Goal: Find specific page/section: Find specific page/section

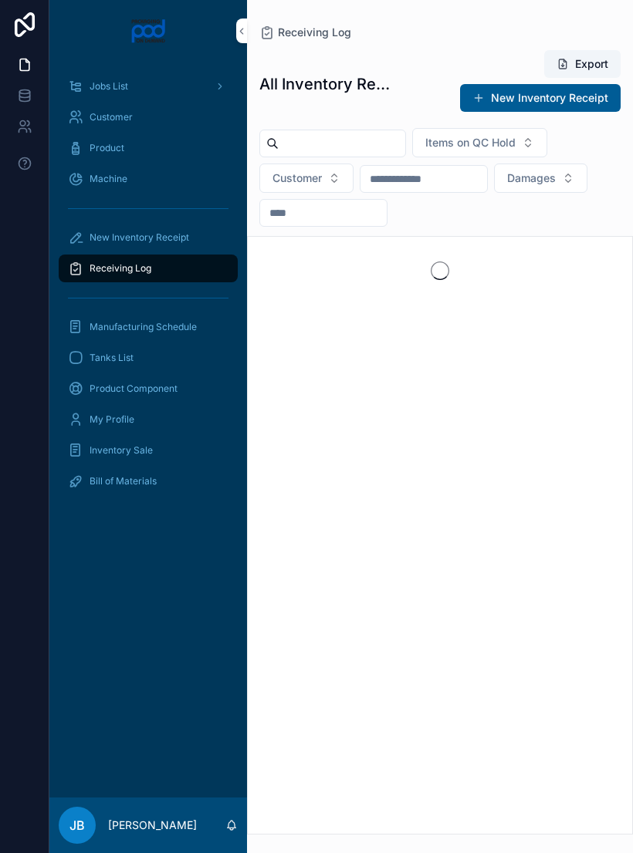
click at [184, 279] on div "Receiving Log" at bounding box center [148, 268] width 160 height 25
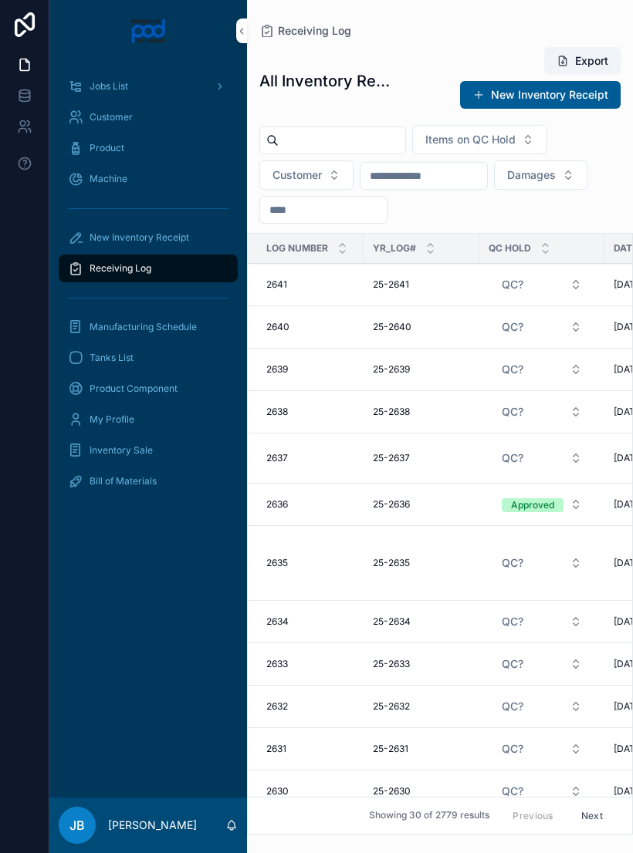
click at [368, 143] on input "scrollable content" at bounding box center [342, 141] width 127 height 22
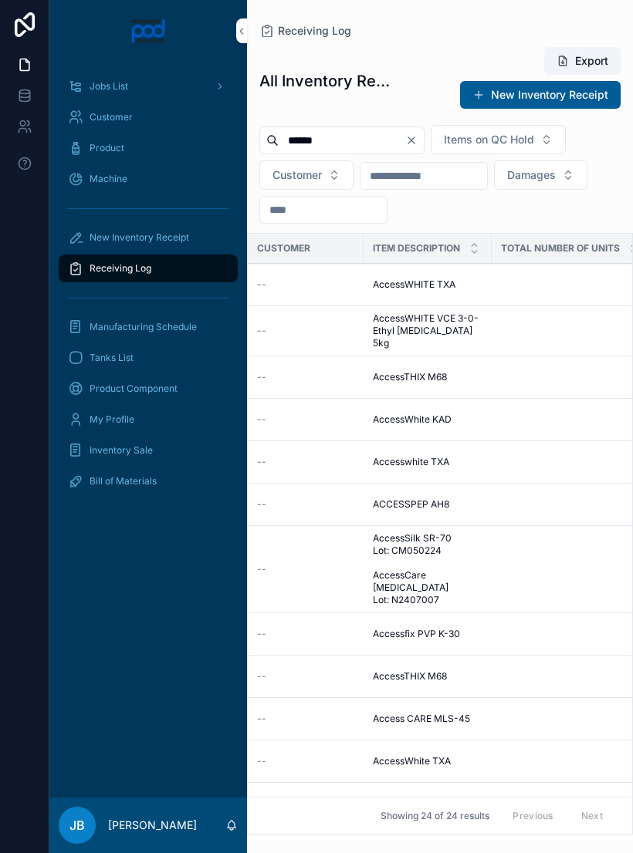
scroll to position [48, 464]
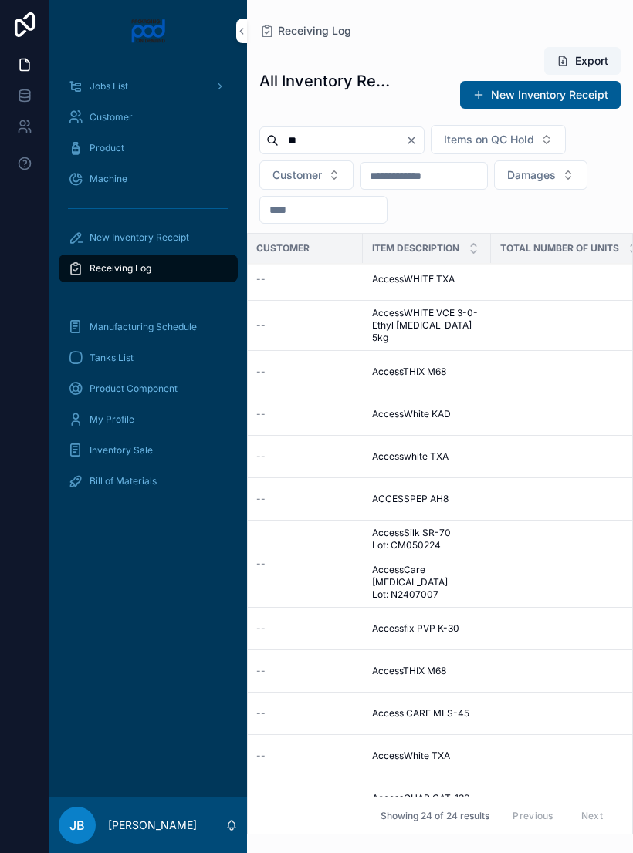
type input "*"
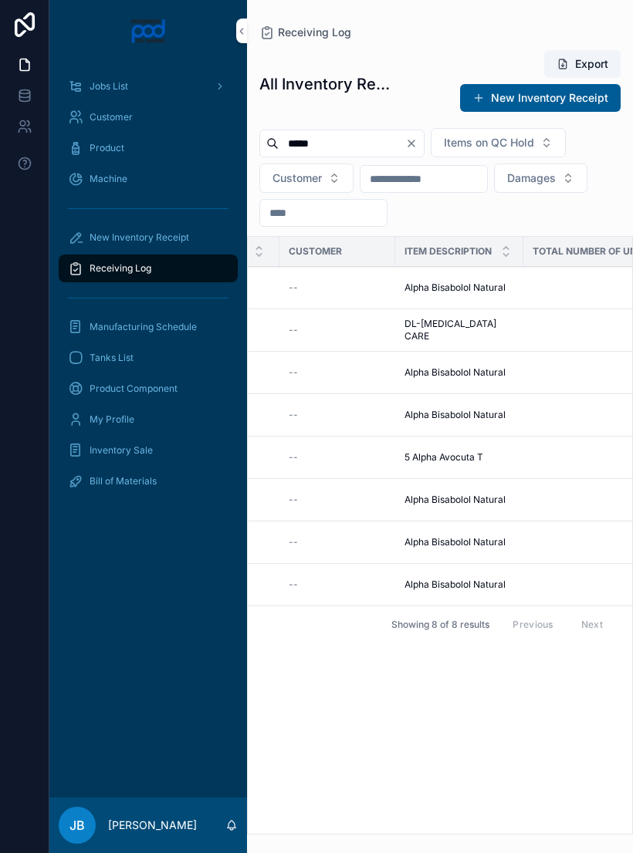
scroll to position [0, 432]
type input "*"
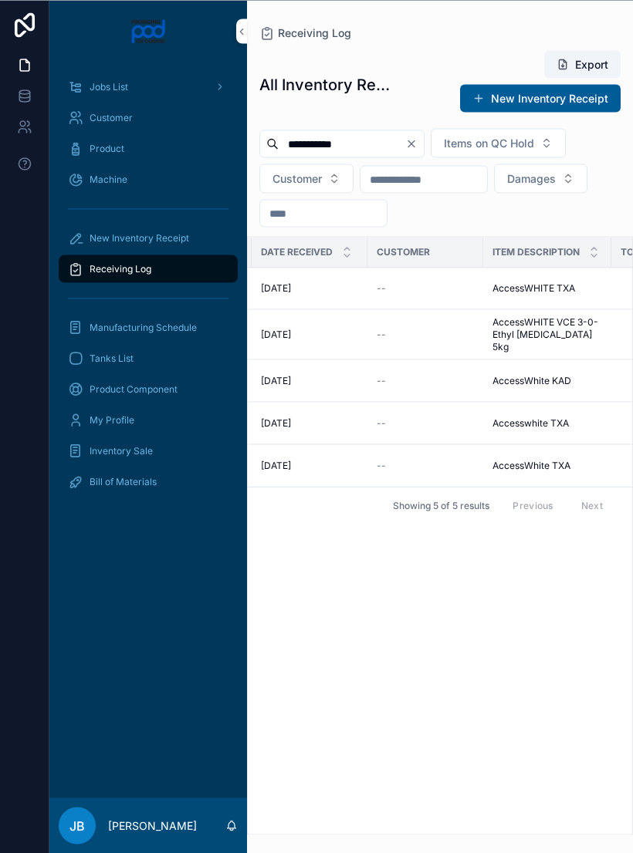
scroll to position [0, 416]
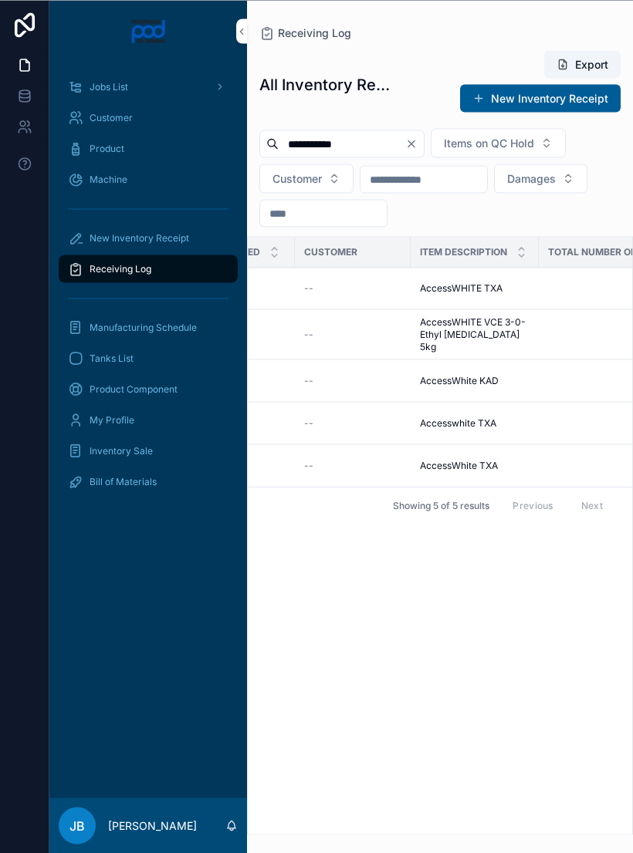
click at [605, 26] on div "Receiving Log" at bounding box center [439, 32] width 361 height 15
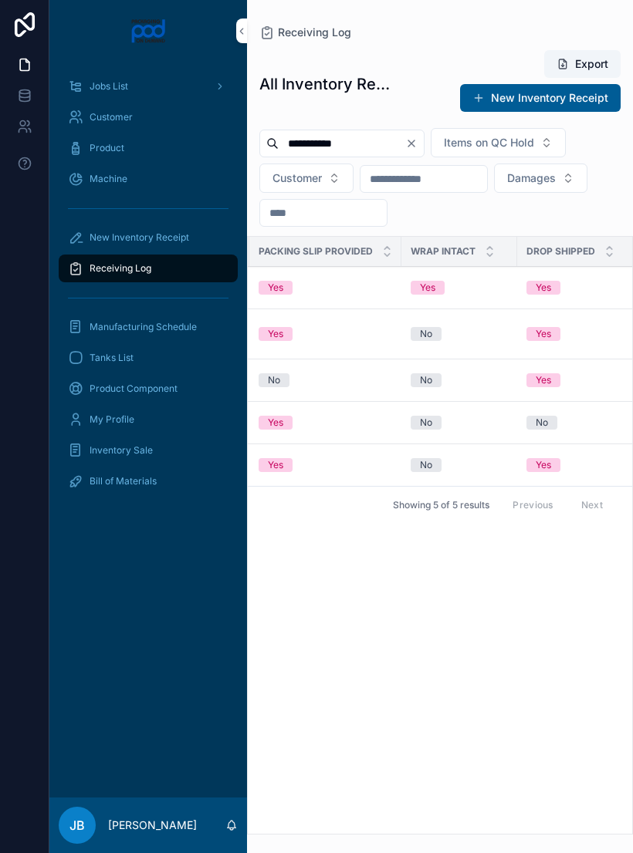
click at [398, 147] on input "**********" at bounding box center [342, 144] width 127 height 22
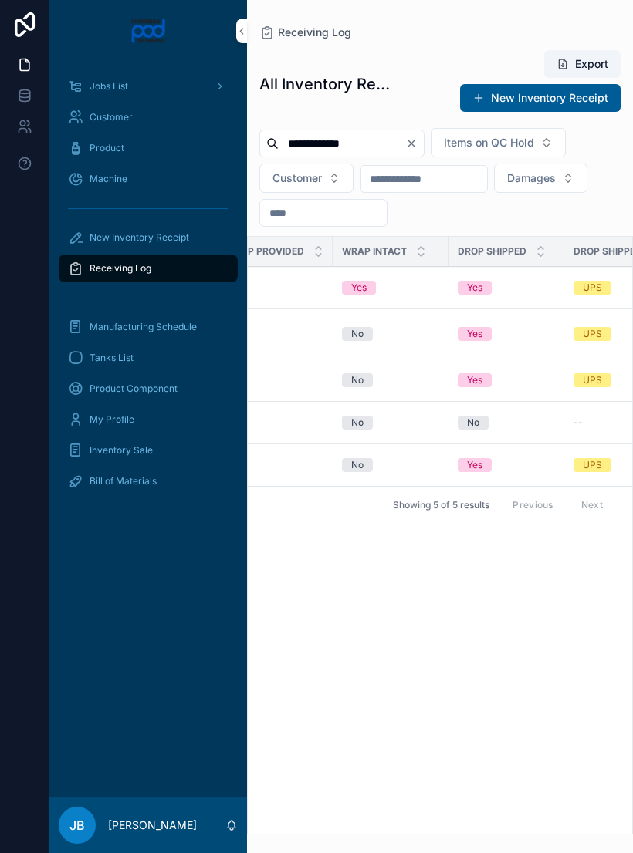
scroll to position [0, 1724]
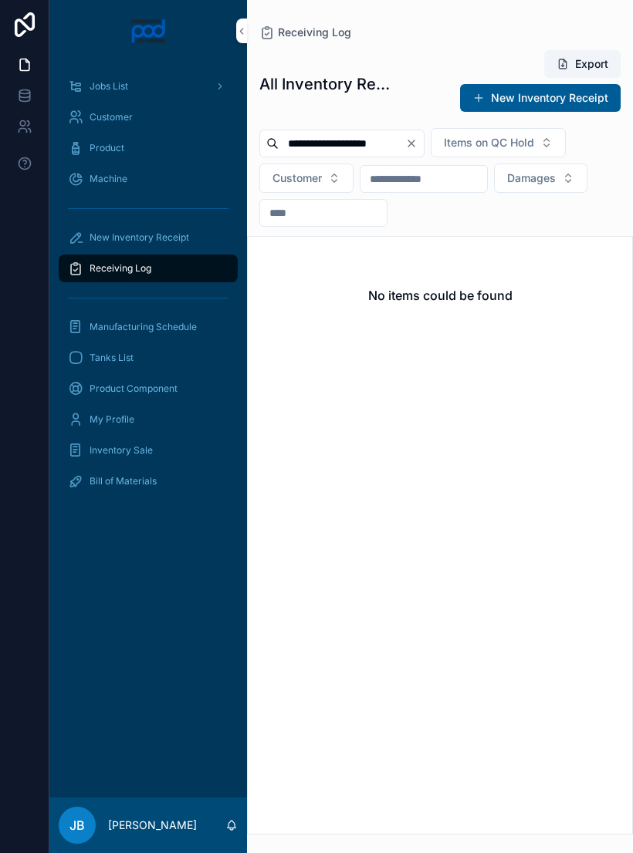
type input "**********"
click at [424, 144] on button "Clear" at bounding box center [414, 143] width 19 height 12
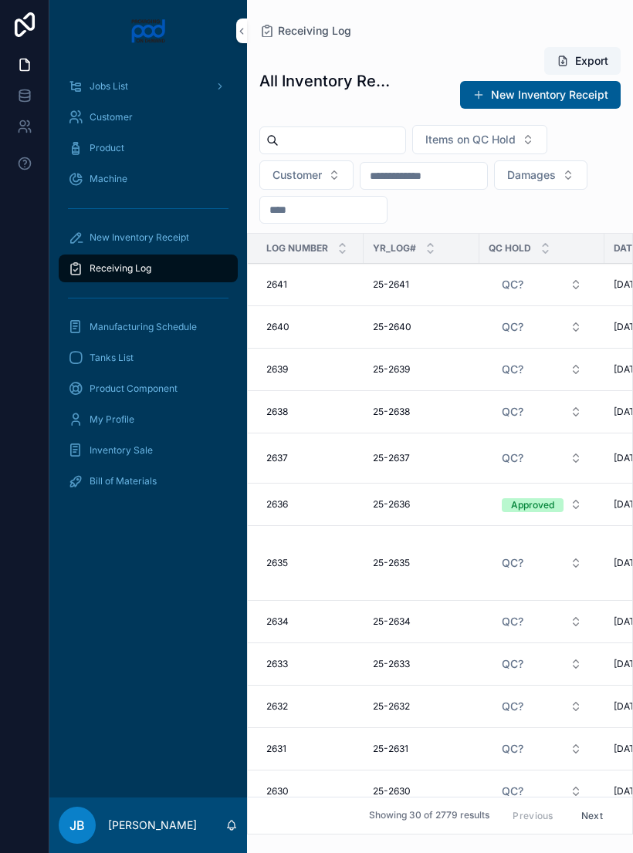
click at [346, 141] on input "scrollable content" at bounding box center [342, 141] width 127 height 22
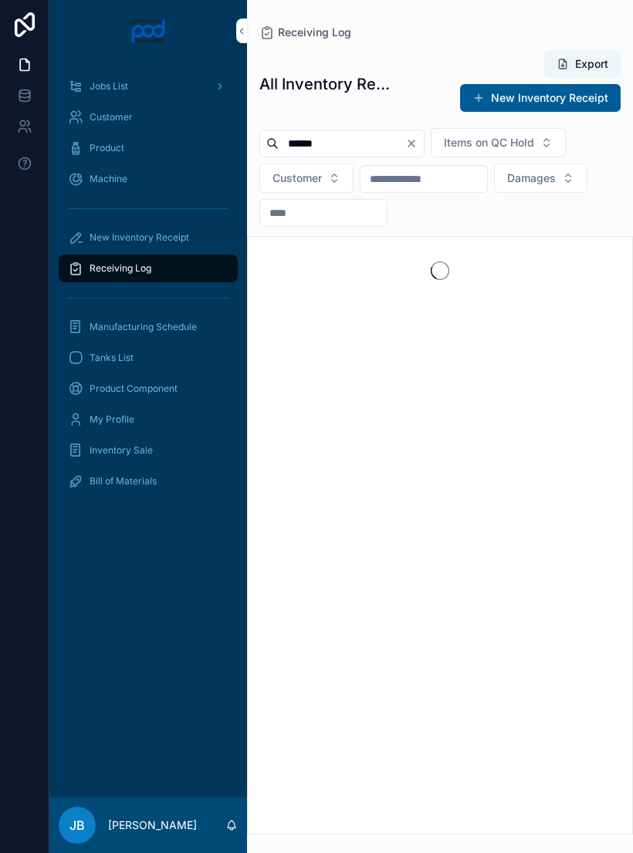
type input "*******"
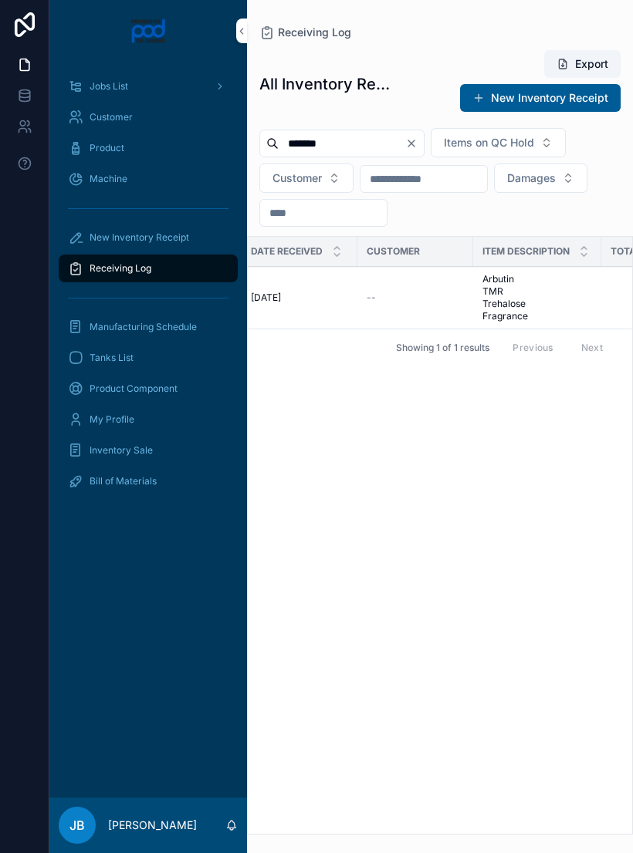
scroll to position [0, 436]
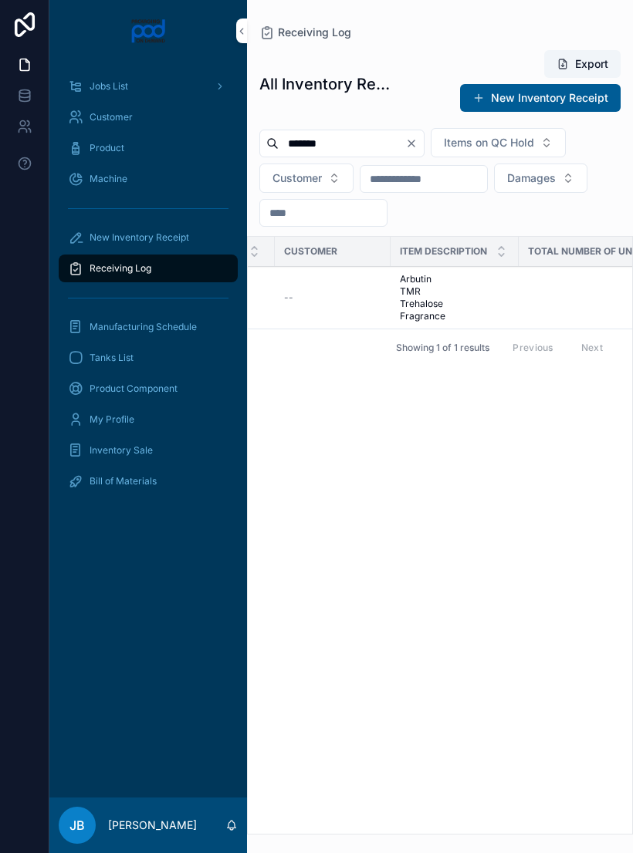
click at [424, 303] on span "Arbutin TMR Trehalose Fragrance" at bounding box center [455, 297] width 110 height 49
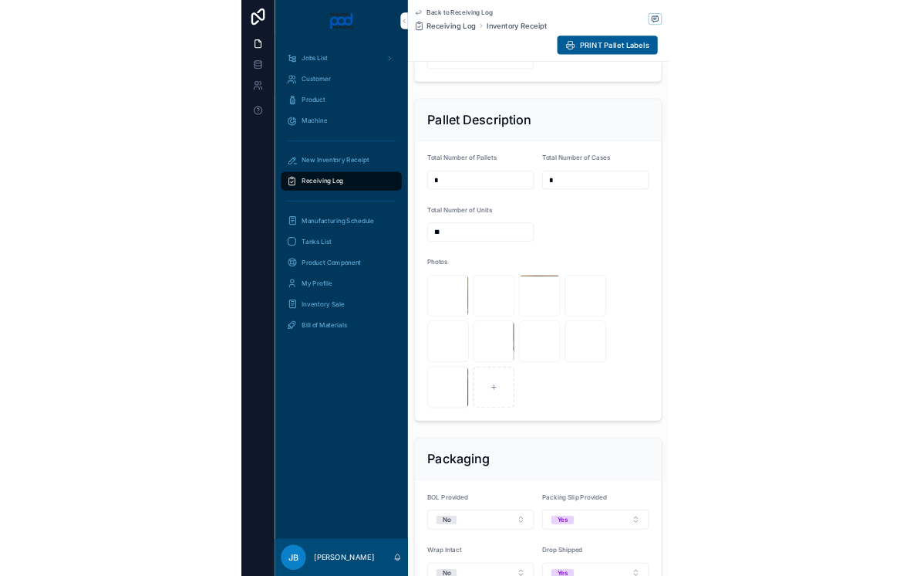
scroll to position [495, 0]
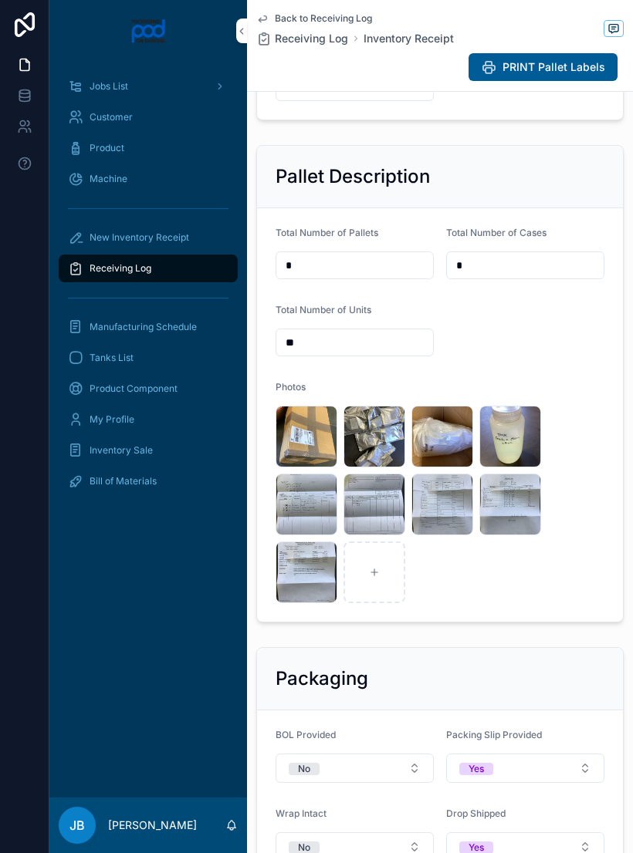
click at [442, 467] on div "image .jpg" at bounding box center [442, 437] width 62 height 62
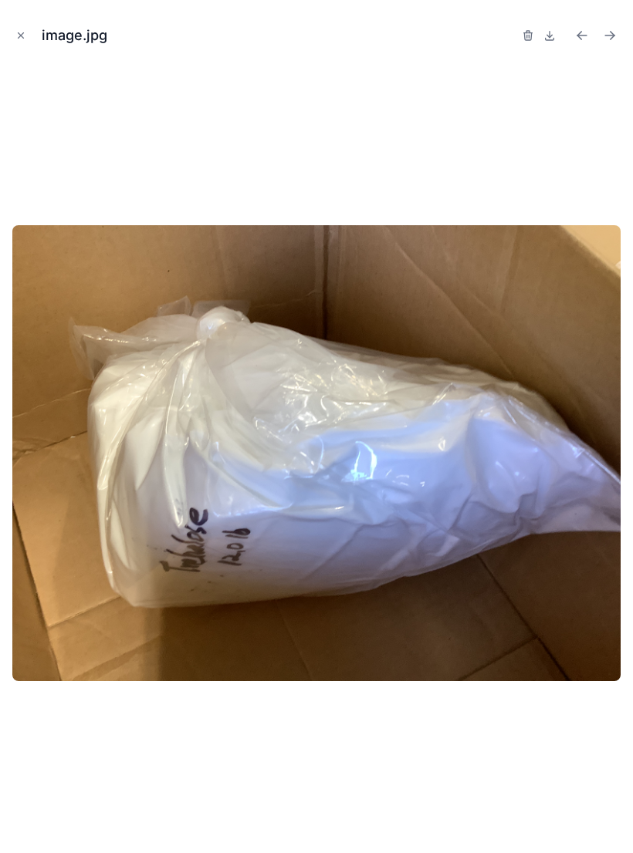
click at [24, 42] on button "Close modal" at bounding box center [20, 35] width 17 height 17
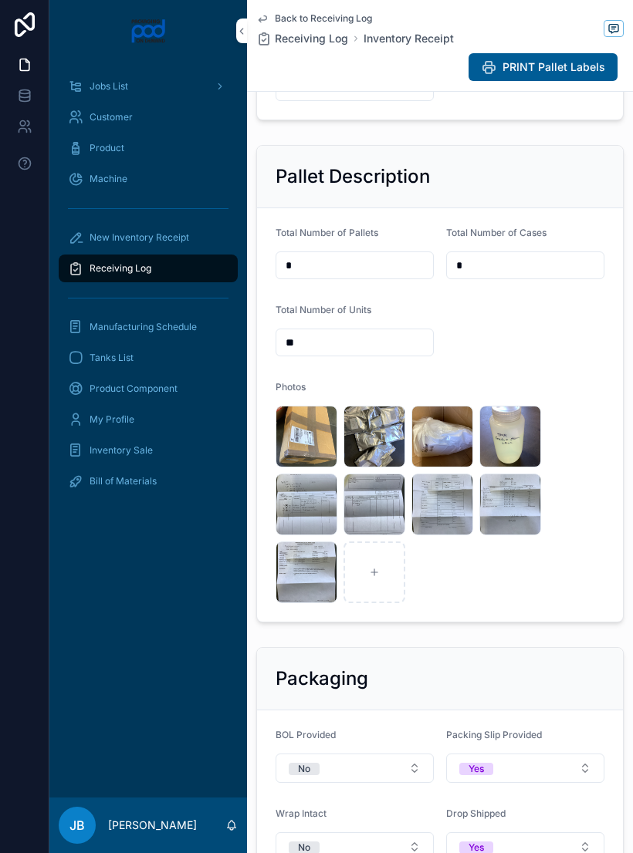
click at [378, 462] on div "image .jpg" at bounding box center [374, 437] width 62 height 62
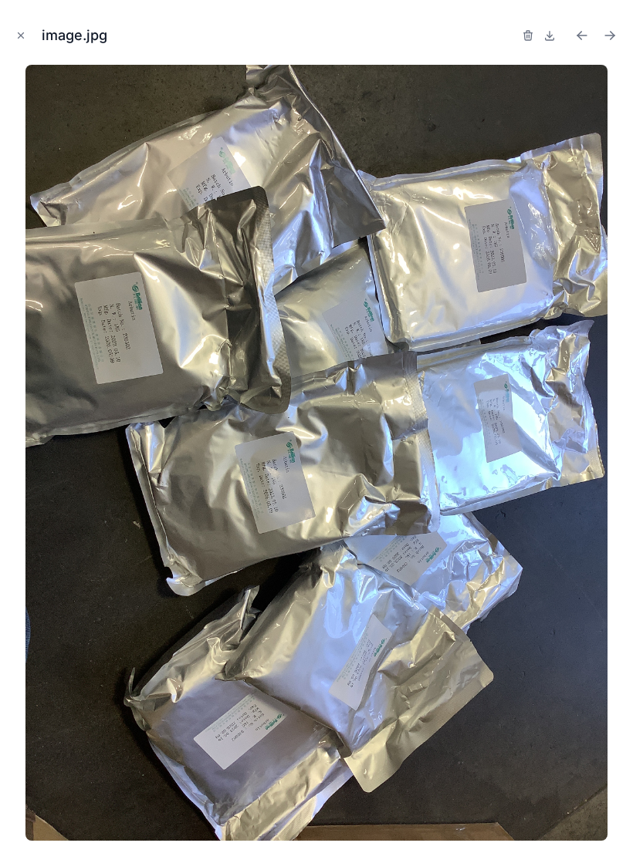
click at [25, 29] on button "Close modal" at bounding box center [20, 35] width 17 height 17
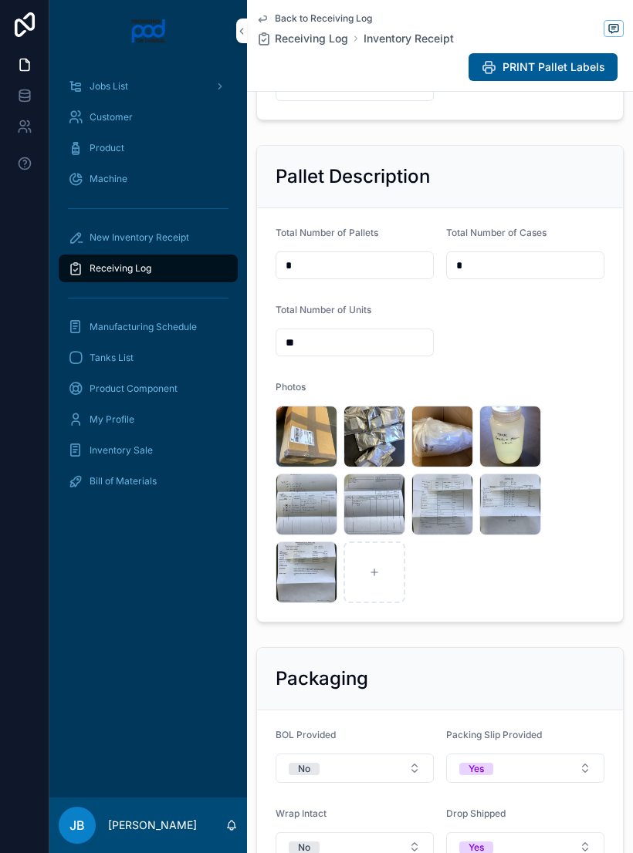
click at [316, 459] on div "image .jpg" at bounding box center [306, 437] width 62 height 62
